Goal: Navigation & Orientation: Find specific page/section

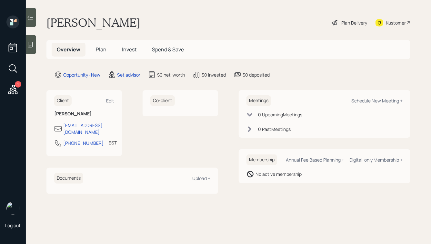
click at [30, 43] on icon at bounding box center [30, 44] width 6 height 6
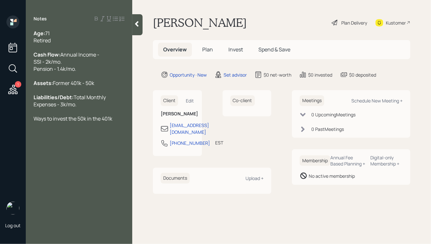
click at [139, 27] on icon at bounding box center [137, 24] width 6 height 6
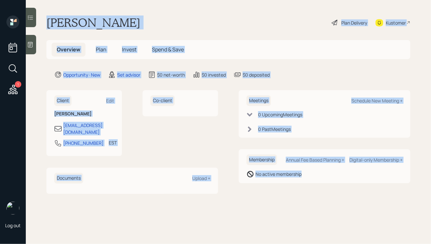
drag, startPoint x: 46, startPoint y: 17, endPoint x: 290, endPoint y: 190, distance: 299.0
click at [290, 190] on main "[PERSON_NAME] Bureau Plan Delivery Kustomer Overview Plan Invest Spend & Save O…" at bounding box center [228, 122] width 405 height 244
drag, startPoint x: 328, startPoint y: 190, endPoint x: 175, endPoint y: -14, distance: 255.1
click at [175, 0] on html "1 Log out [PERSON_NAME] Bureau Plan Delivery Kustomer Overview Plan Invest Spen…" at bounding box center [215, 122] width 431 height 244
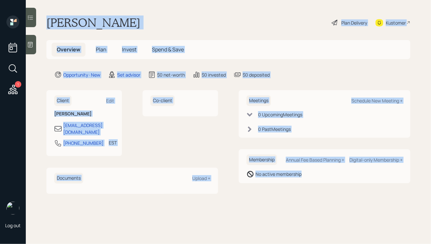
click at [146, 31] on main "[PERSON_NAME] Bureau Plan Delivery Kustomer Overview Plan Invest Spend & Save O…" at bounding box center [228, 122] width 405 height 244
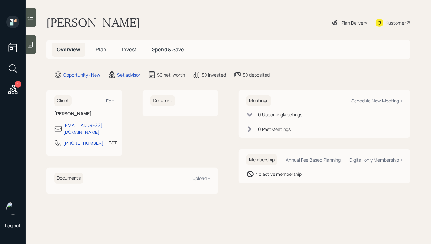
click at [34, 42] on div at bounding box center [31, 44] width 10 height 19
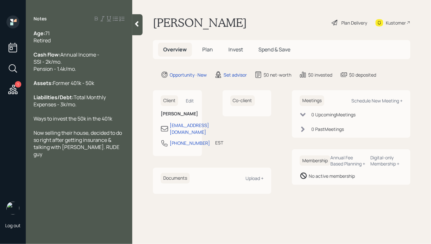
click at [138, 26] on icon at bounding box center [137, 23] width 4 height 5
